Goal: Task Accomplishment & Management: Manage account settings

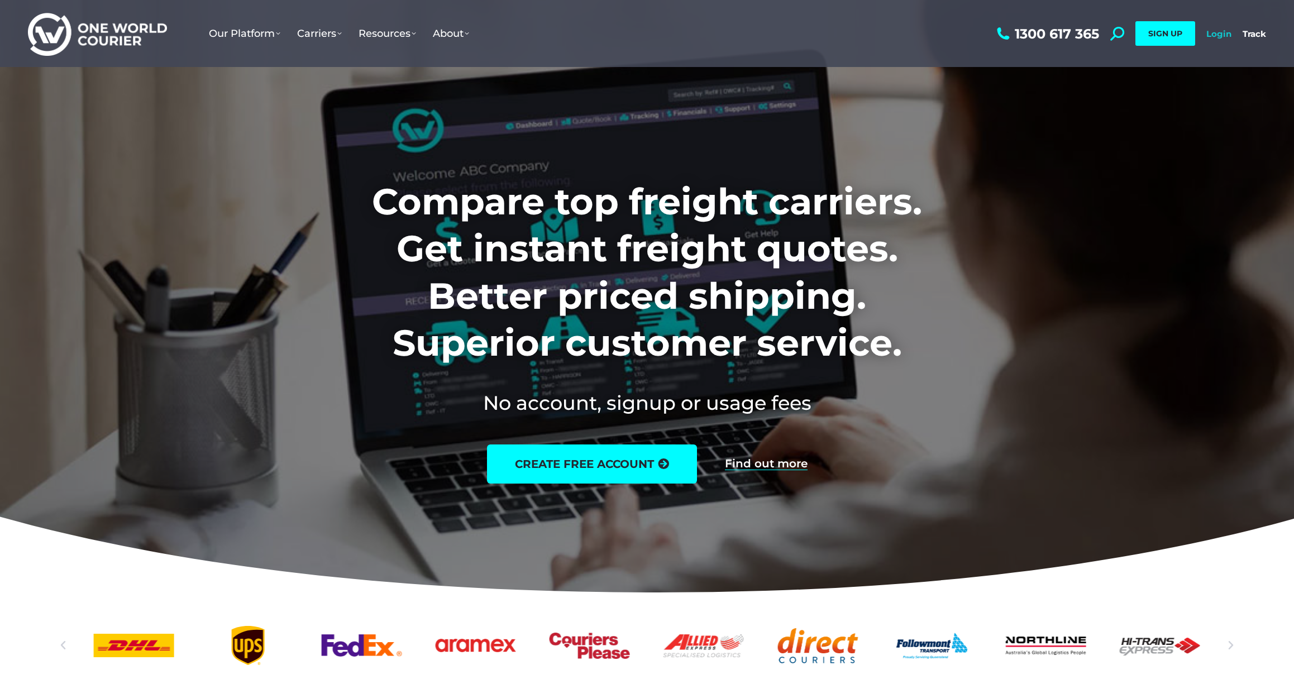
click at [1227, 30] on link "Login" at bounding box center [1218, 33] width 25 height 11
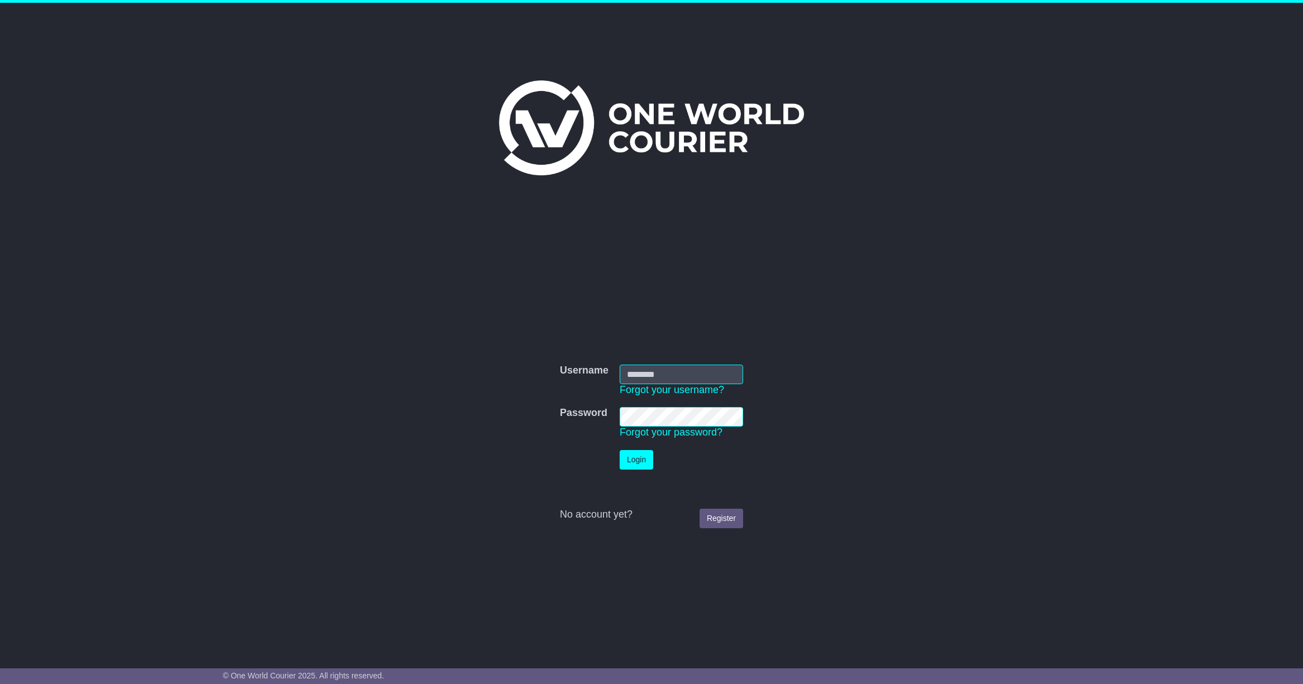
click at [714, 380] on input "Username" at bounding box center [680, 375] width 123 height 20
click at [750, 341] on div "Username Username Forgot your username? Password Password Forgot your password?…" at bounding box center [651, 438] width 572 height 414
click at [671, 378] on input "Username" at bounding box center [680, 375] width 123 height 20
click at [886, 309] on div "Username Username Forgot your username? Password Password Forgot your password?…" at bounding box center [651, 438] width 572 height 414
